Goal: Browse casually: Explore the website without a specific task or goal

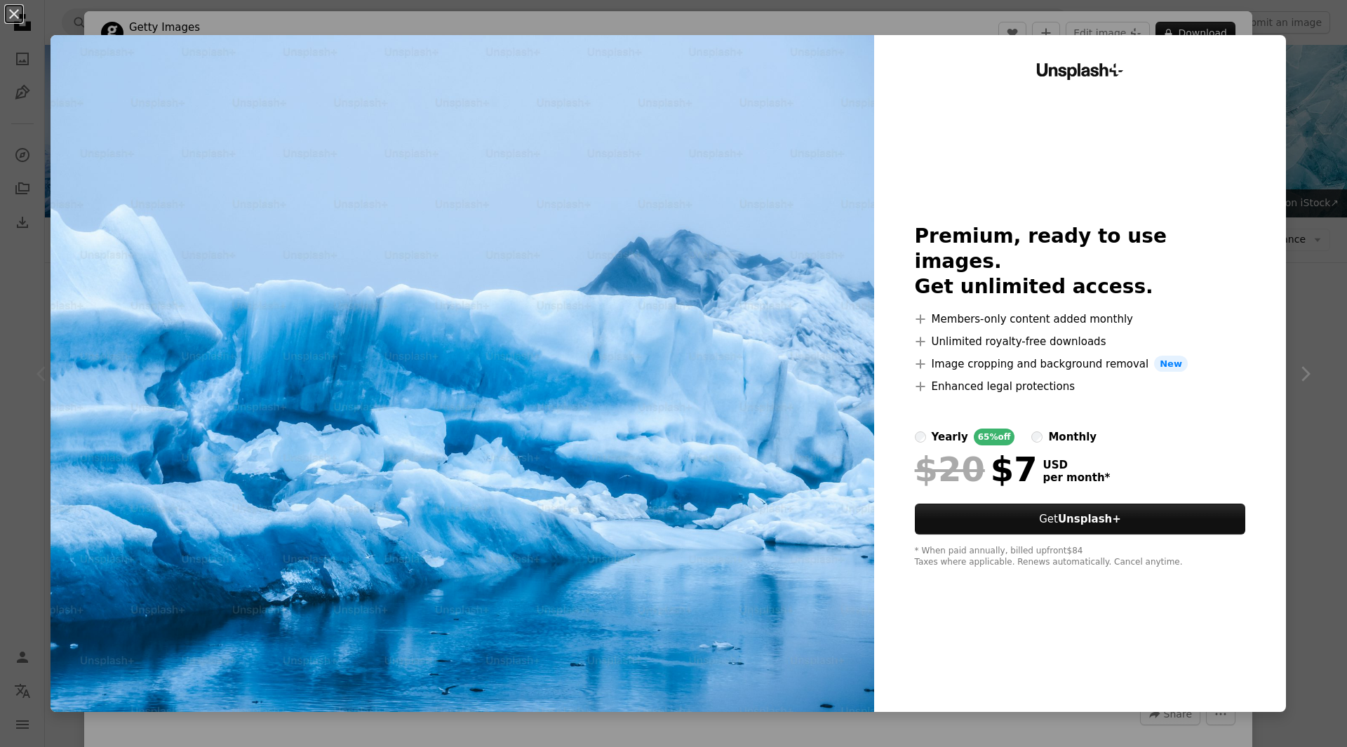
click at [578, 308] on img at bounding box center [463, 373] width 824 height 677
click at [453, 257] on img at bounding box center [463, 373] width 824 height 677
click at [1302, 128] on div "An X shape Unsplash+ Premium, ready to use images. Get unlimited access. A plus…" at bounding box center [673, 373] width 1347 height 747
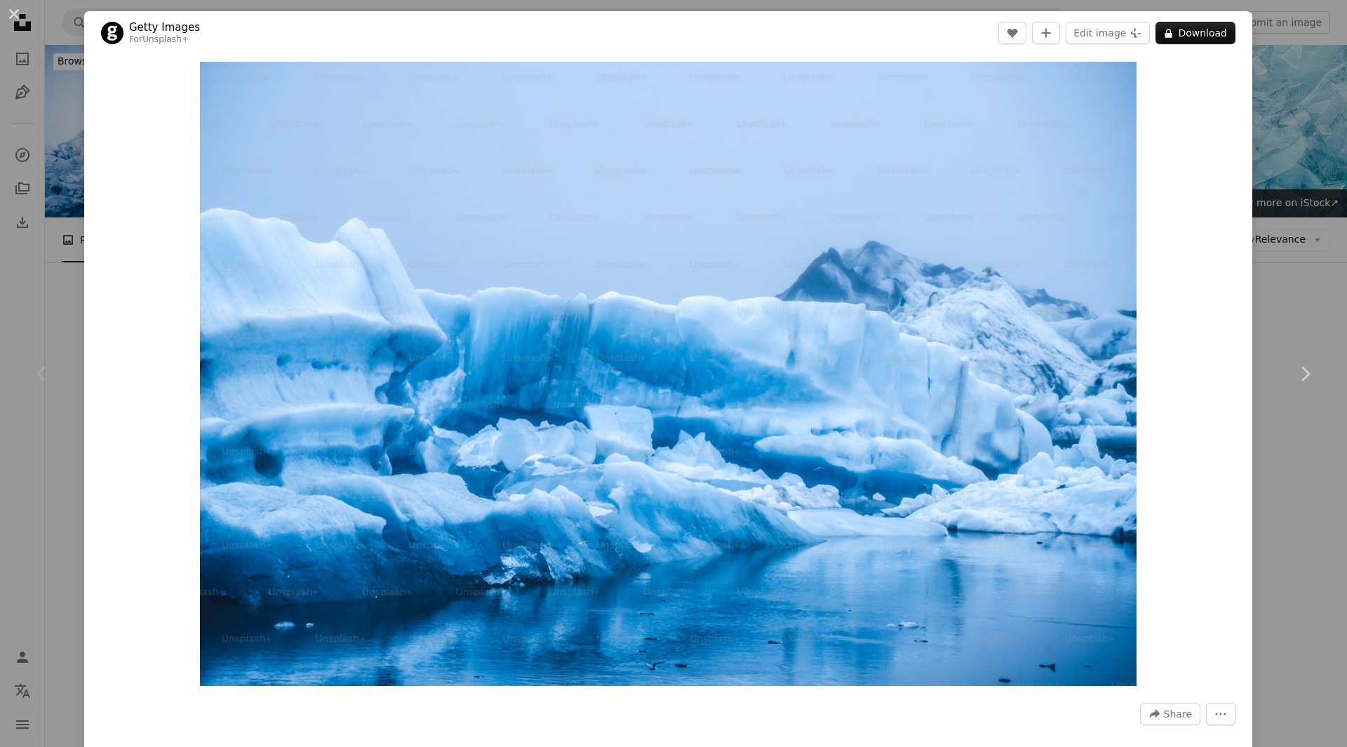
click at [1289, 492] on div "An X shape Chevron left Chevron right Getty Images For Unsplash+ A heart A plus…" at bounding box center [673, 373] width 1347 height 747
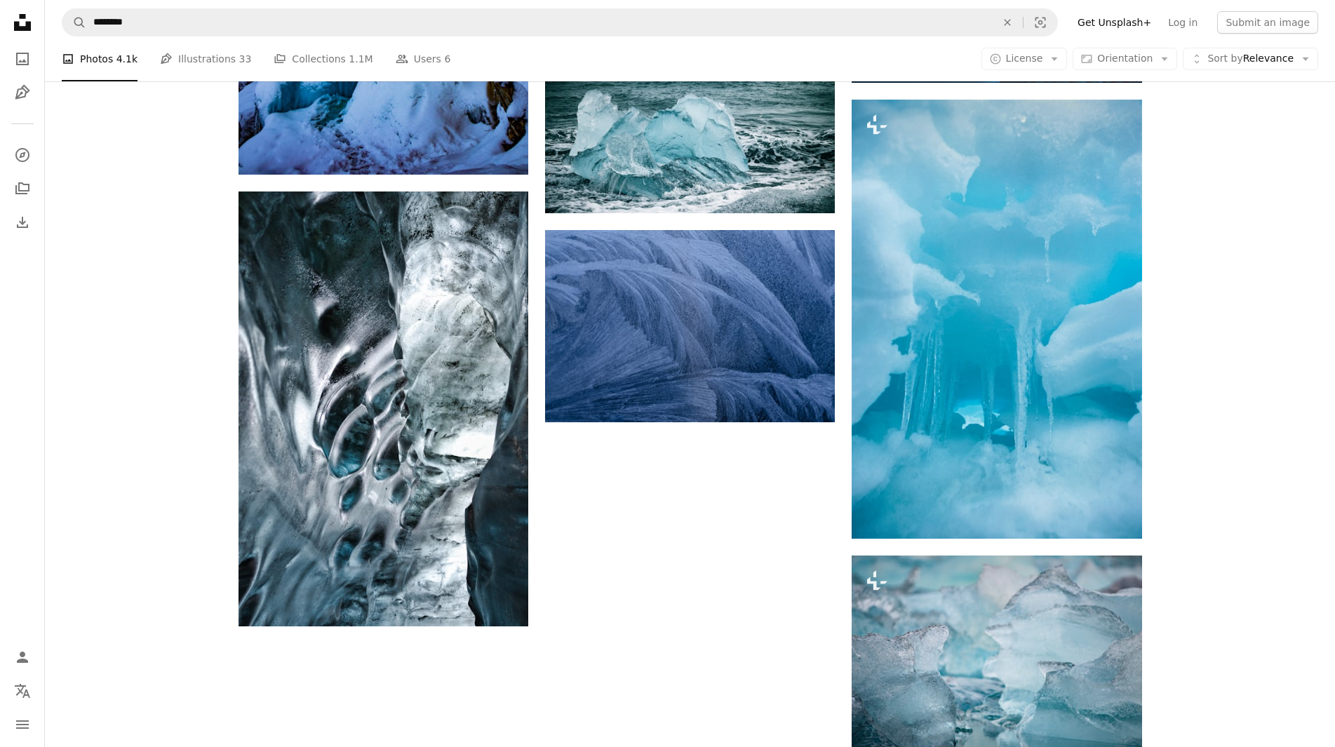
scroll to position [1839, 0]
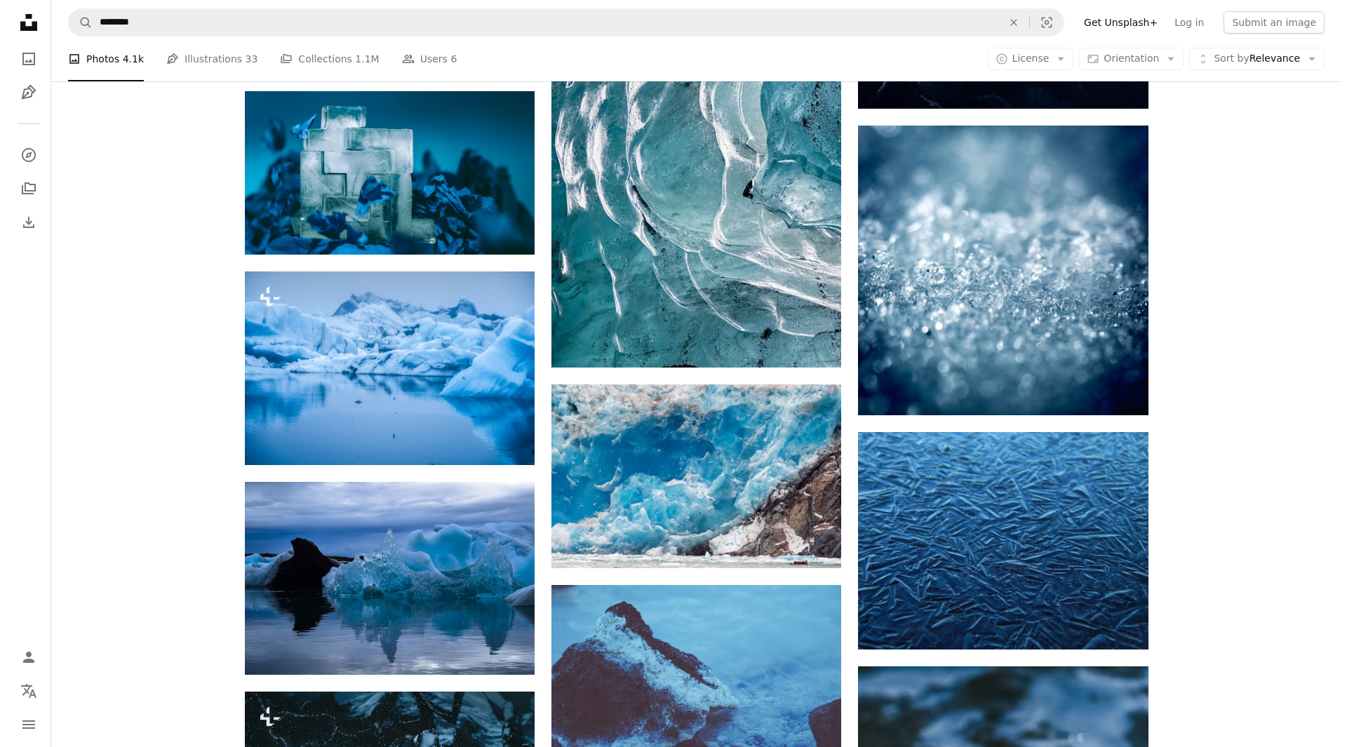
scroll to position [4855, 0]
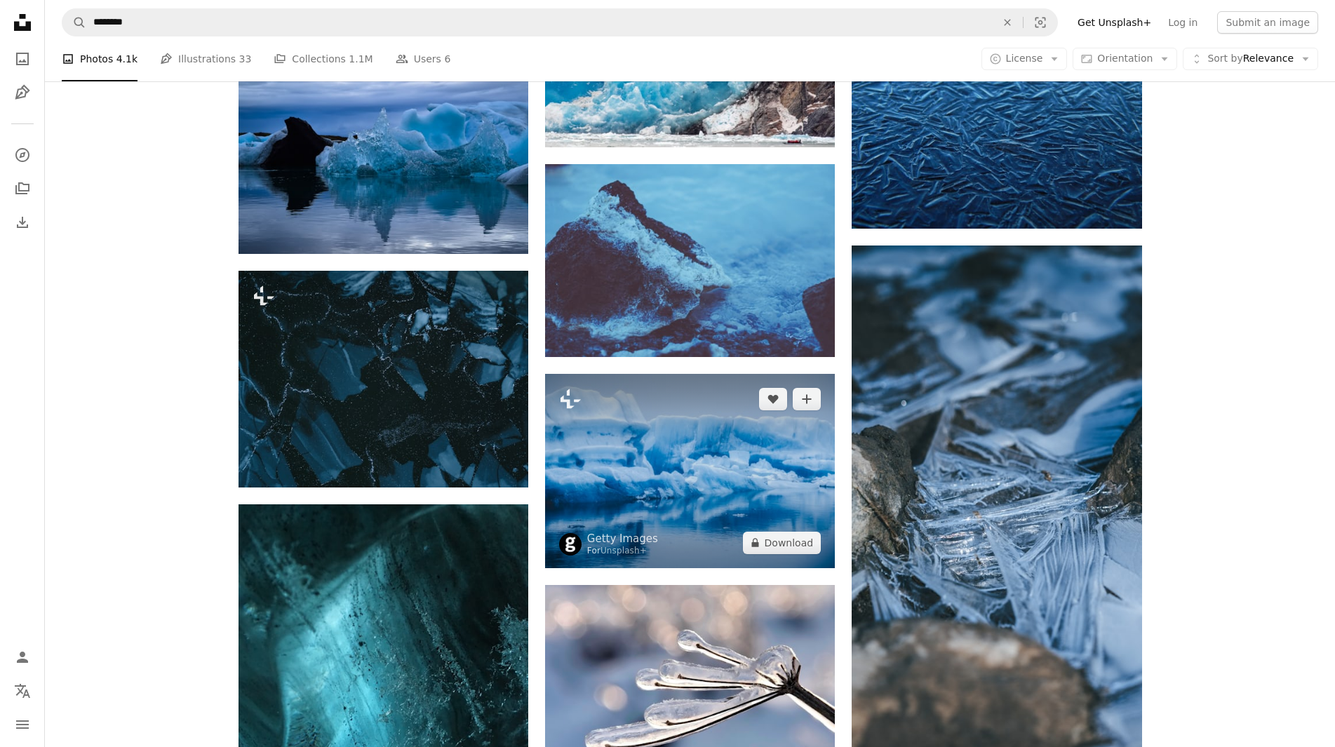
click at [699, 374] on img at bounding box center [690, 471] width 290 height 194
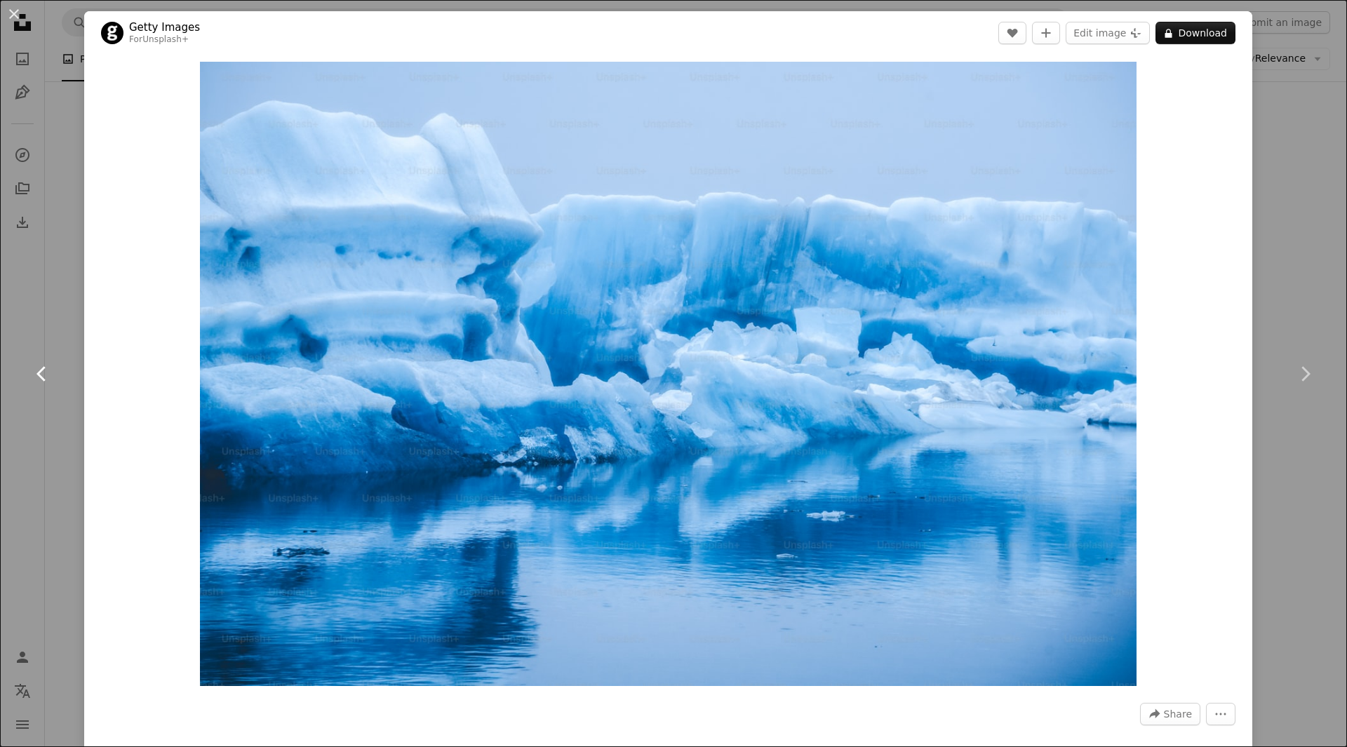
click at [36, 379] on icon "Chevron left" at bounding box center [42, 374] width 22 height 22
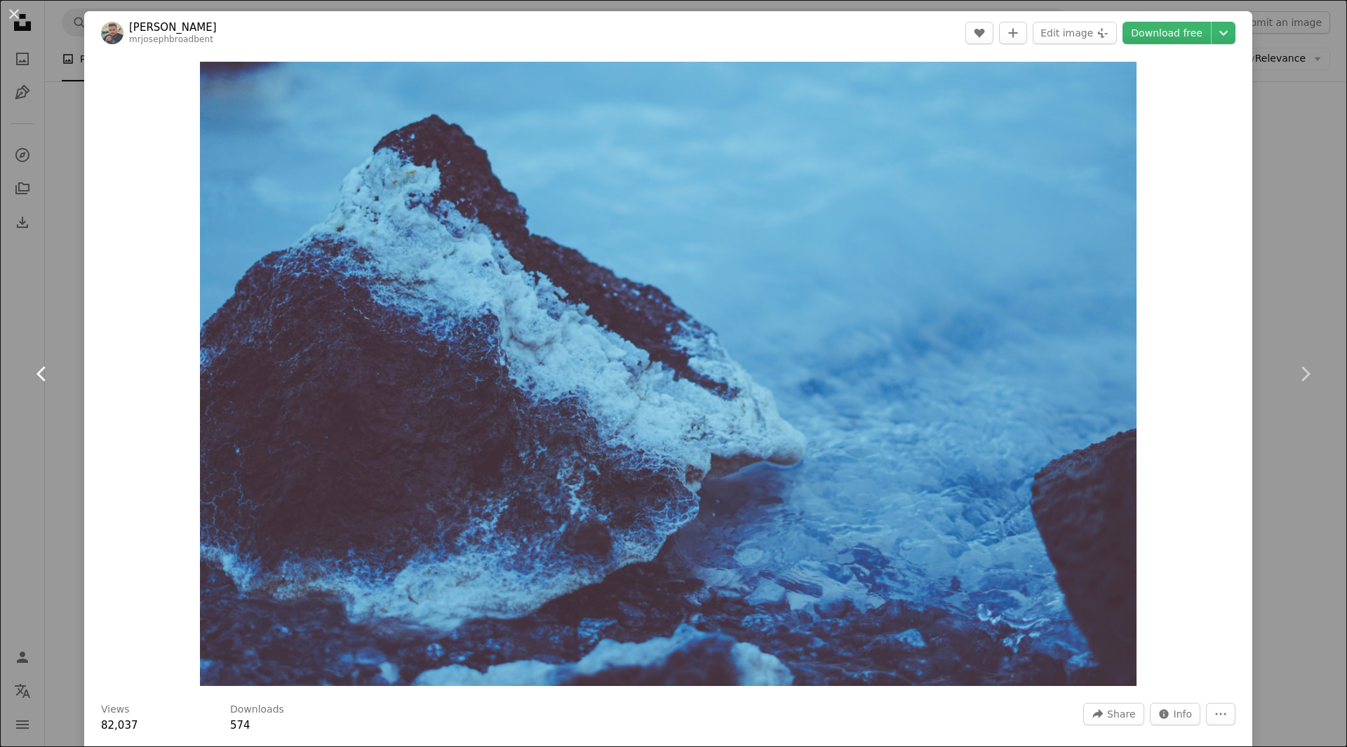
click at [35, 379] on icon "Chevron left" at bounding box center [42, 374] width 22 height 22
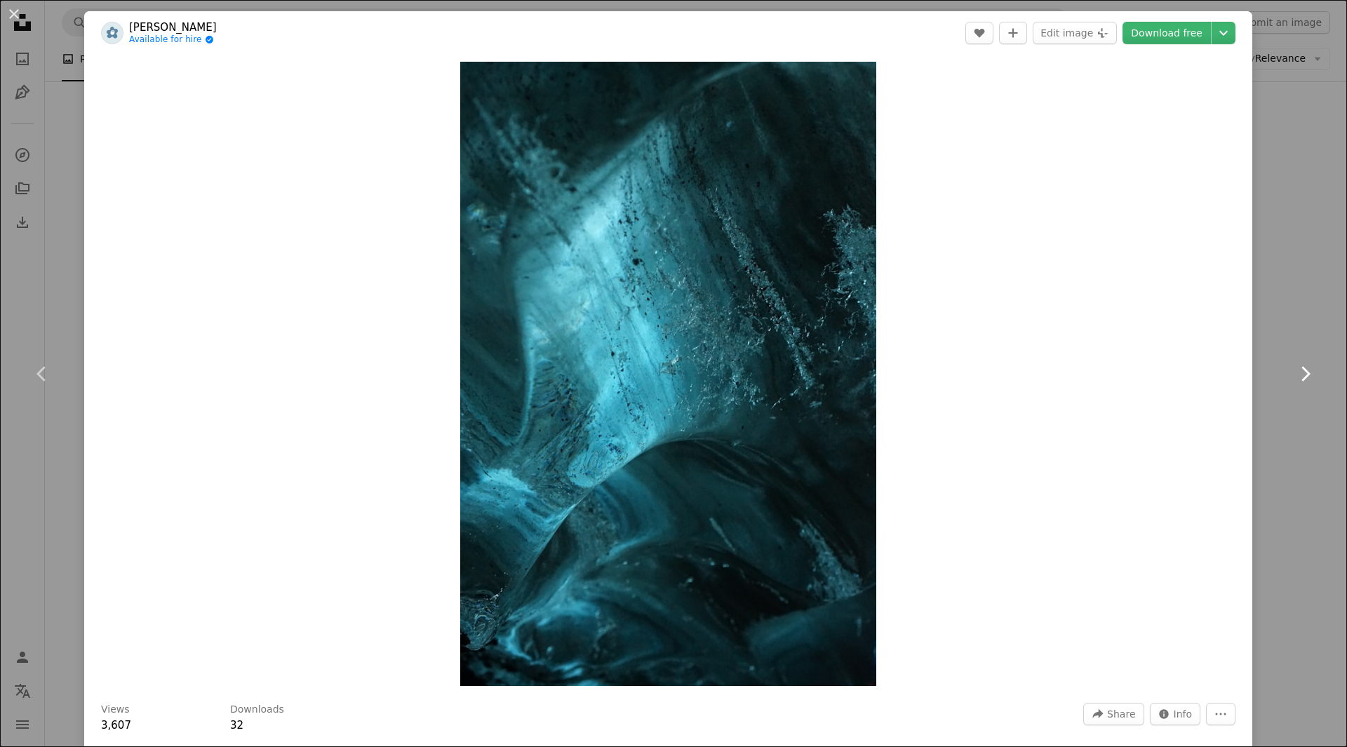
click at [1305, 375] on icon "Chevron right" at bounding box center [1305, 374] width 22 height 22
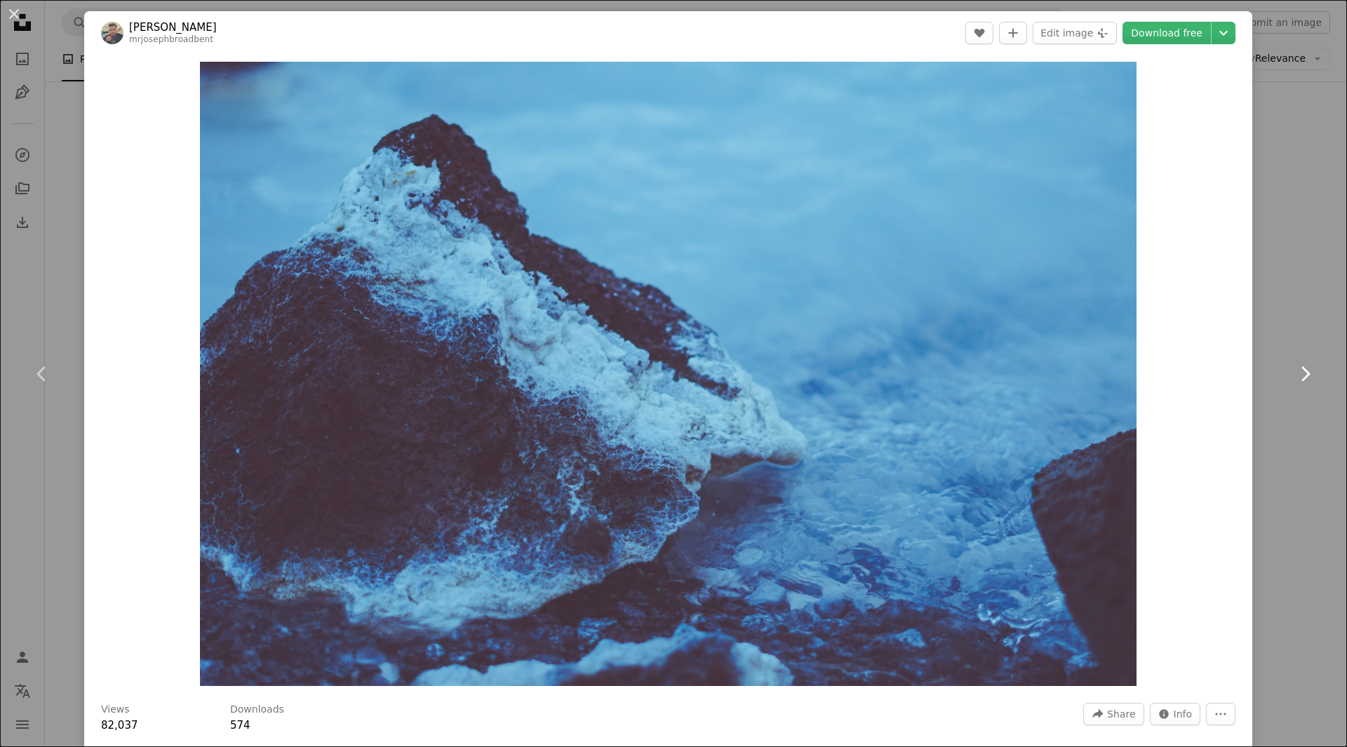
click at [1305, 375] on icon "Chevron right" at bounding box center [1305, 374] width 22 height 22
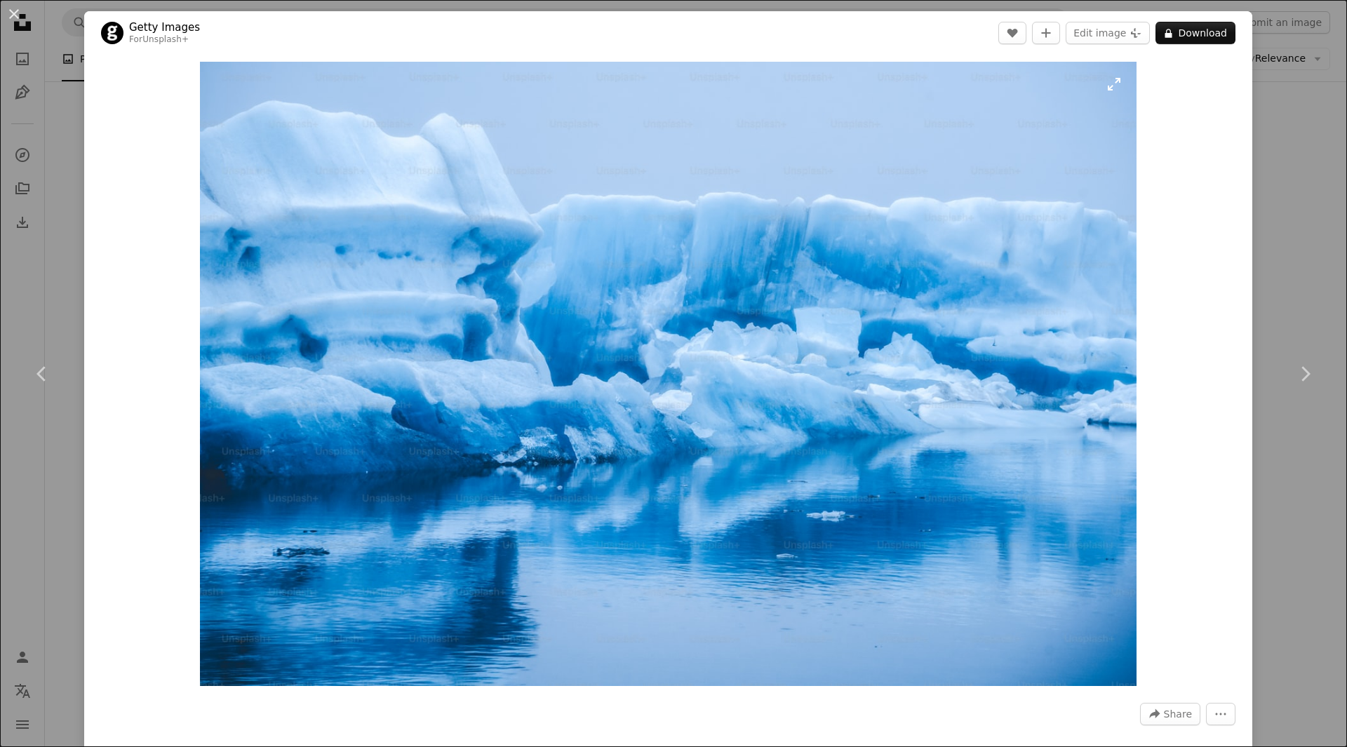
click at [802, 377] on img "Zoom in on this image" at bounding box center [668, 374] width 936 height 624
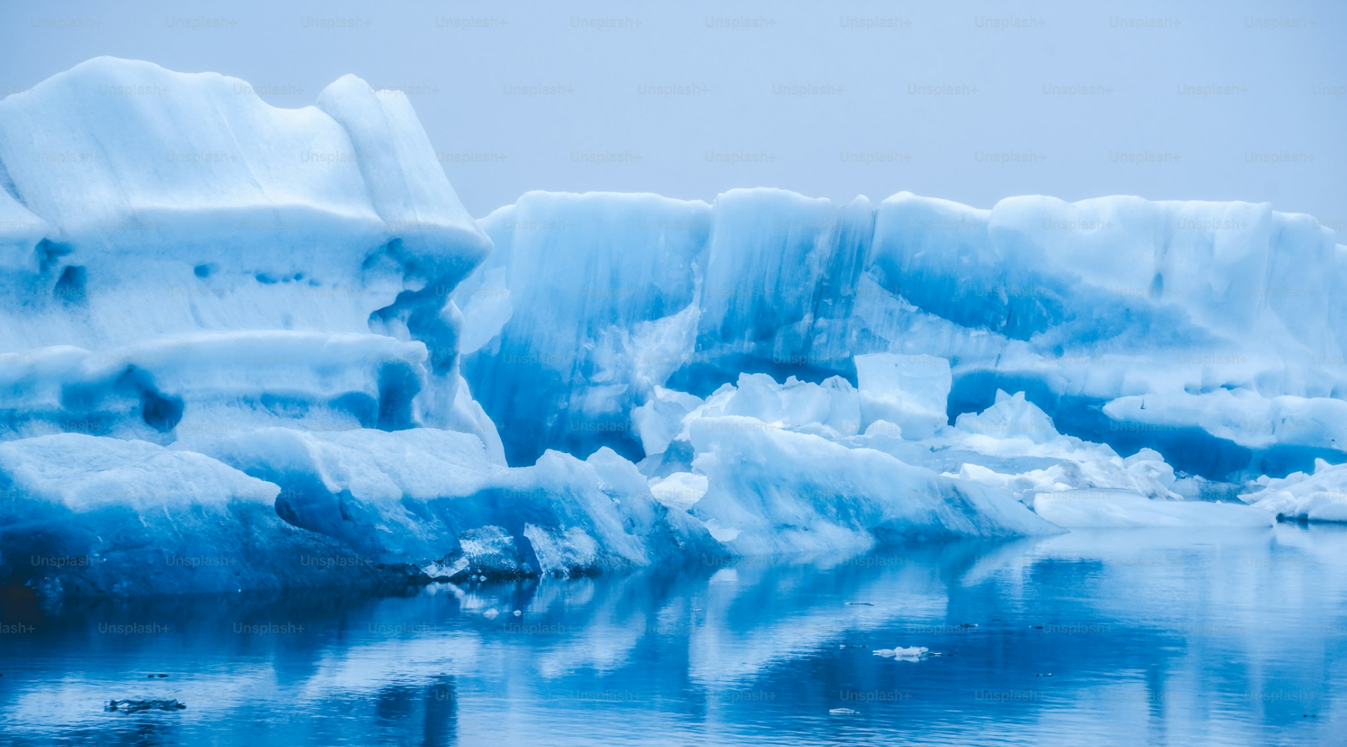
scroll to position [72, 0]
